Goal: Task Accomplishment & Management: Manage account settings

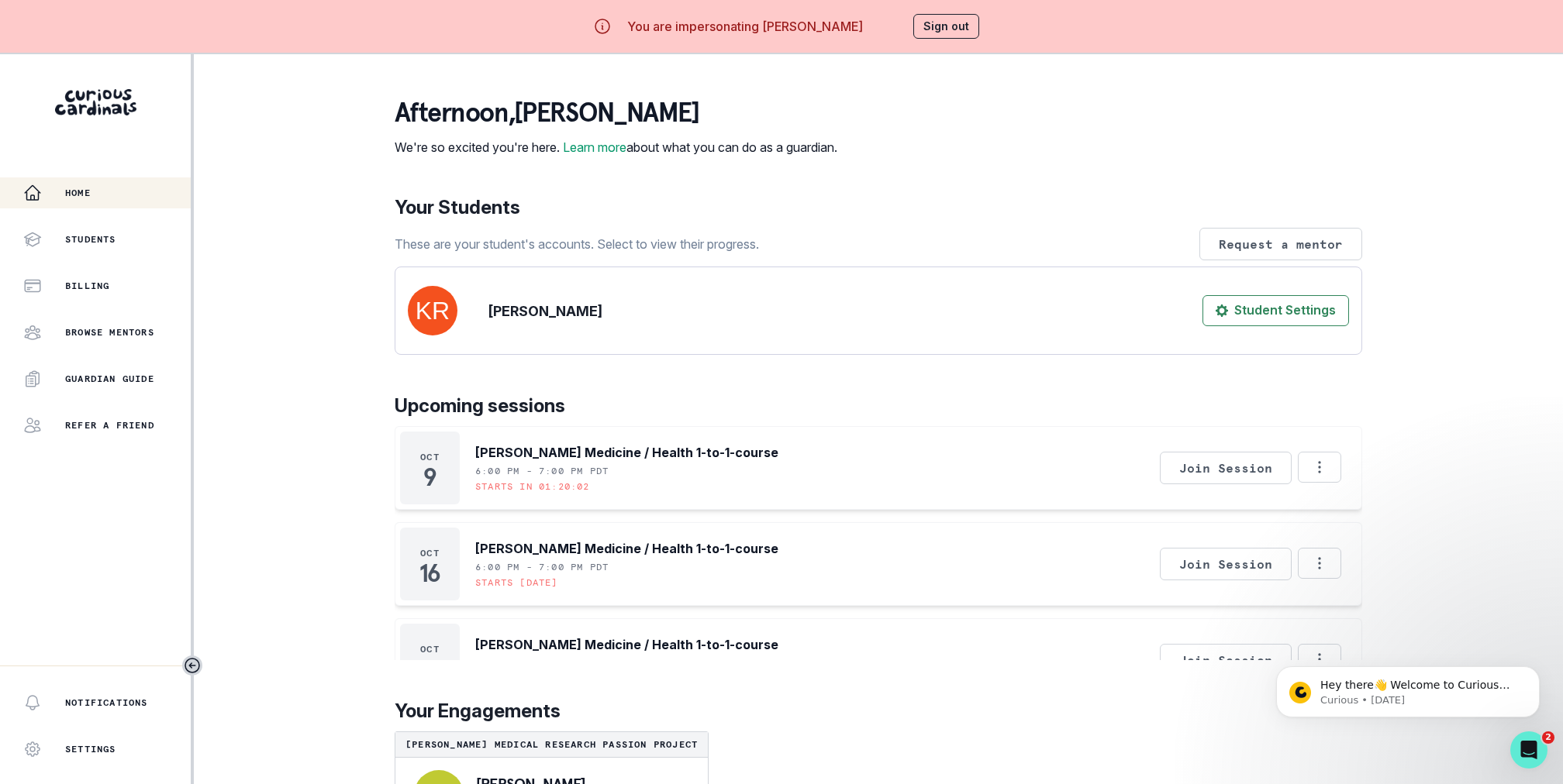
scroll to position [73, 0]
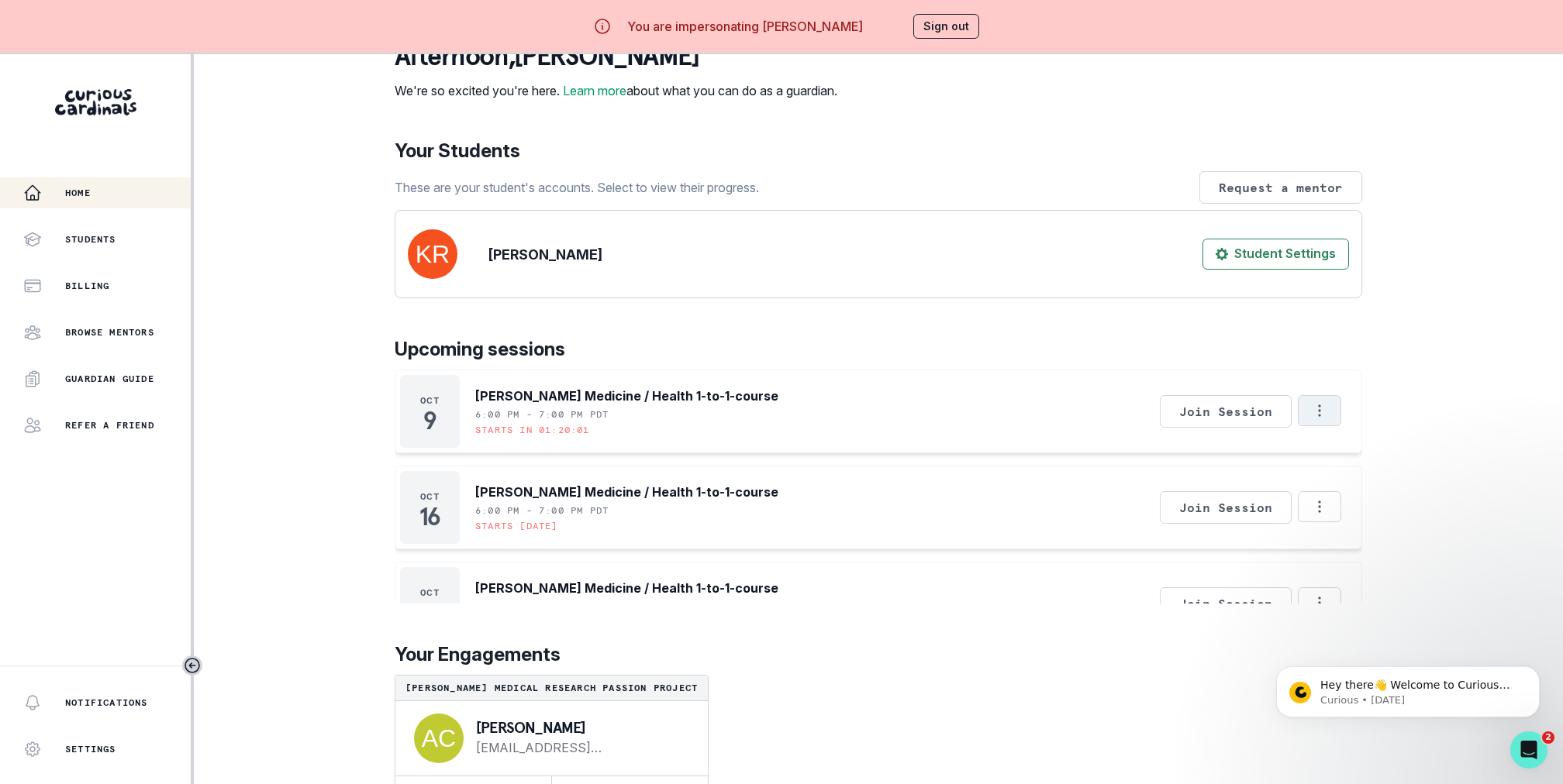
click at [1327, 413] on icon "Options" at bounding box center [1320, 411] width 17 height 17
click at [1353, 511] on button "Copy Session Link" at bounding box center [1385, 510] width 172 height 28
click at [1313, 412] on icon "Options" at bounding box center [1320, 411] width 17 height 17
click at [1374, 506] on button "Copy Session Link" at bounding box center [1385, 510] width 172 height 28
click at [1467, 440] on div "Home Students Billing Browse Mentors Guardian Guide Refer a friend Notification…" at bounding box center [781, 446] width 1563 height 784
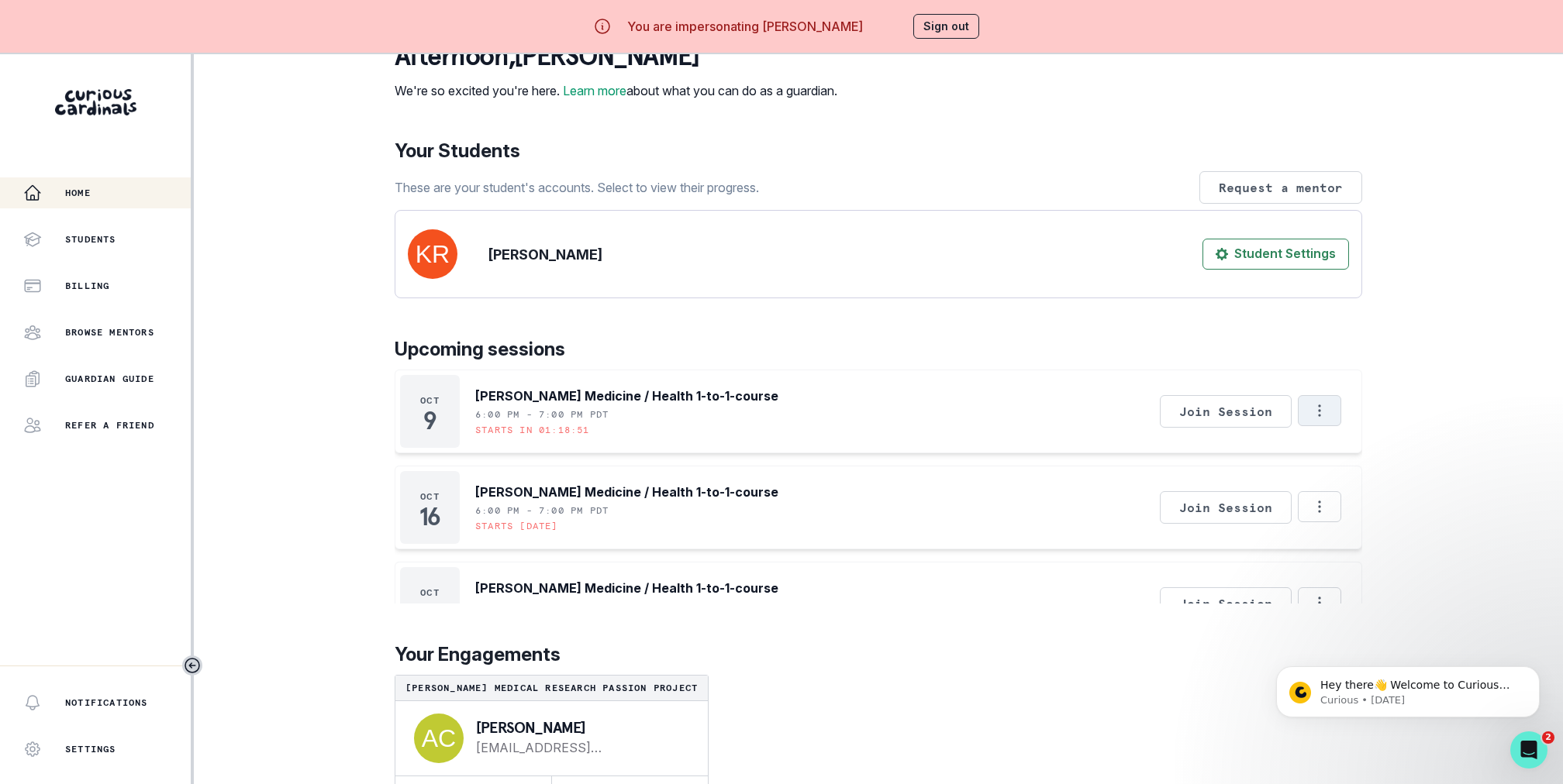
click at [1315, 399] on button "Options" at bounding box center [1320, 411] width 44 height 31
click at [1371, 503] on button "Copy Session Link" at bounding box center [1385, 510] width 172 height 28
click at [1395, 396] on div "Home Students Billing Browse Mentors Guardian Guide Refer a friend Notification…" at bounding box center [781, 446] width 1563 height 784
click at [950, 29] on button "Sign out" at bounding box center [946, 27] width 66 height 25
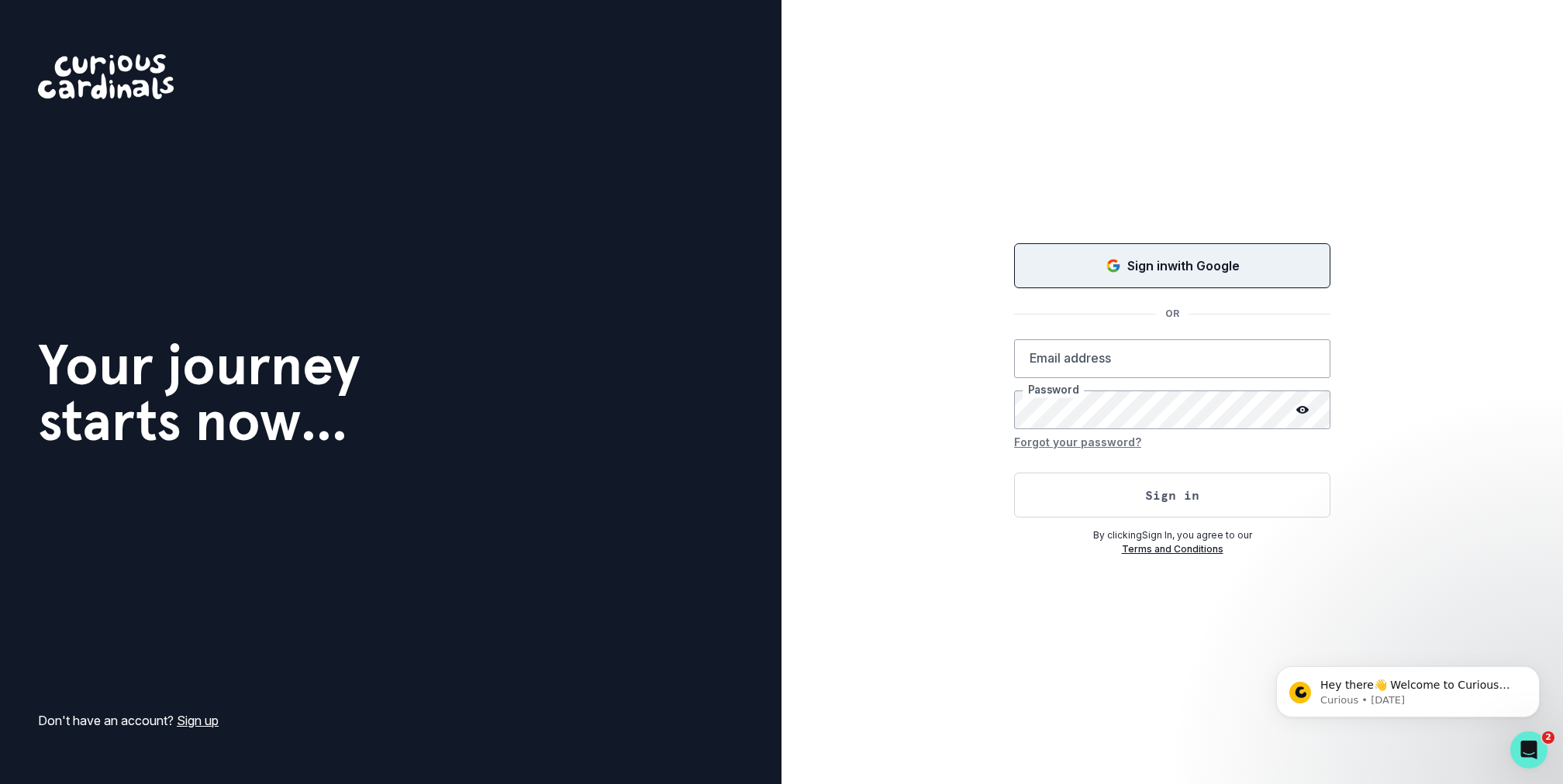
click at [1064, 244] on button "Sign in with Google" at bounding box center [1171, 266] width 316 height 45
